Goal: Navigation & Orientation: Find specific page/section

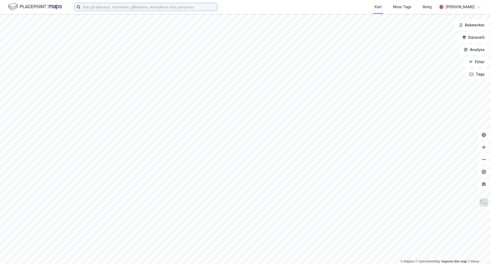
click at [116, 7] on input at bounding box center [149, 7] width 136 height 8
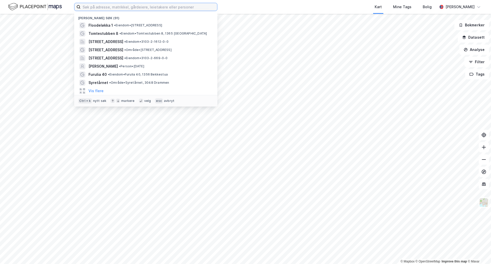
paste input "[STREET_ADDRESS]"
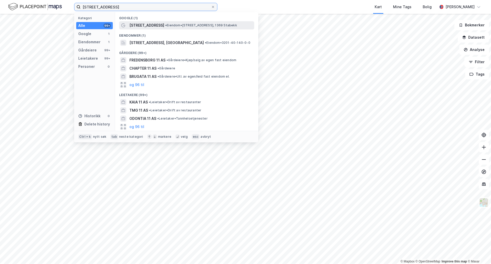
type input "[STREET_ADDRESS]"
click at [147, 26] on span "[STREET_ADDRESS]" at bounding box center [146, 25] width 35 height 6
